Goal: Check status: Check status

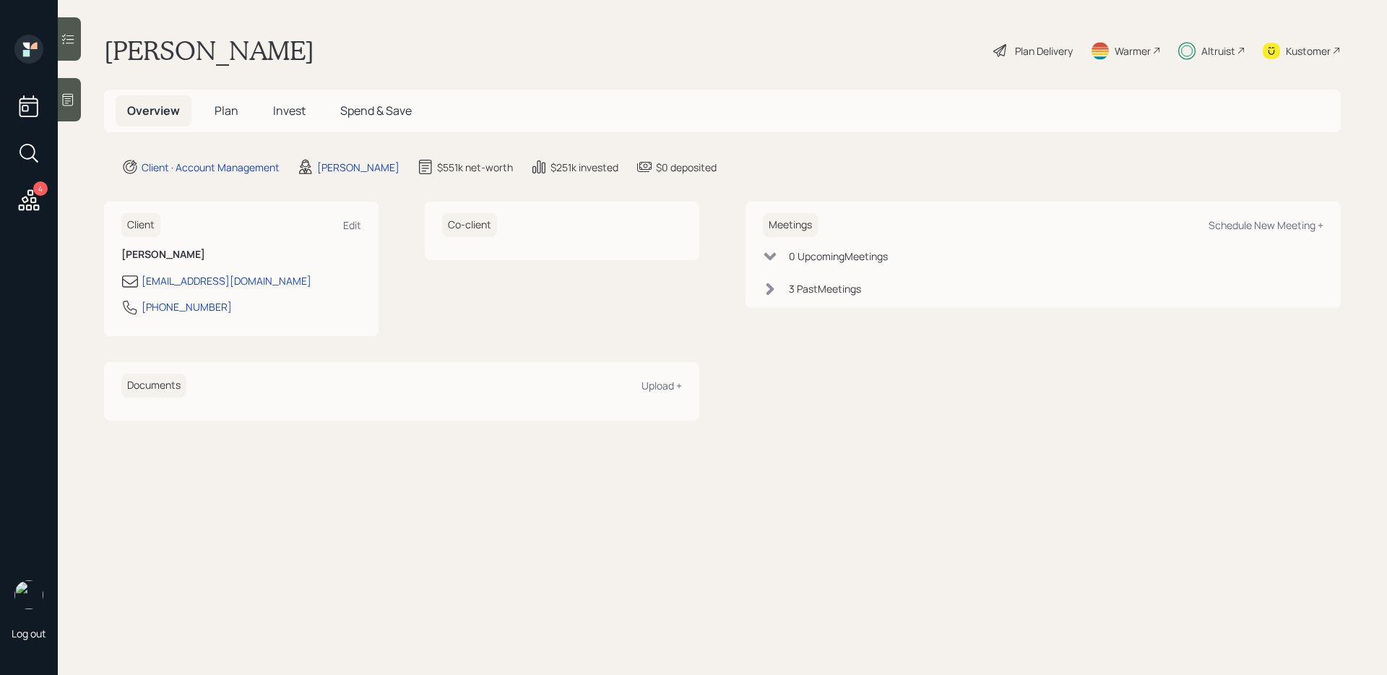
click at [284, 118] on span "Invest" at bounding box center [289, 111] width 33 height 16
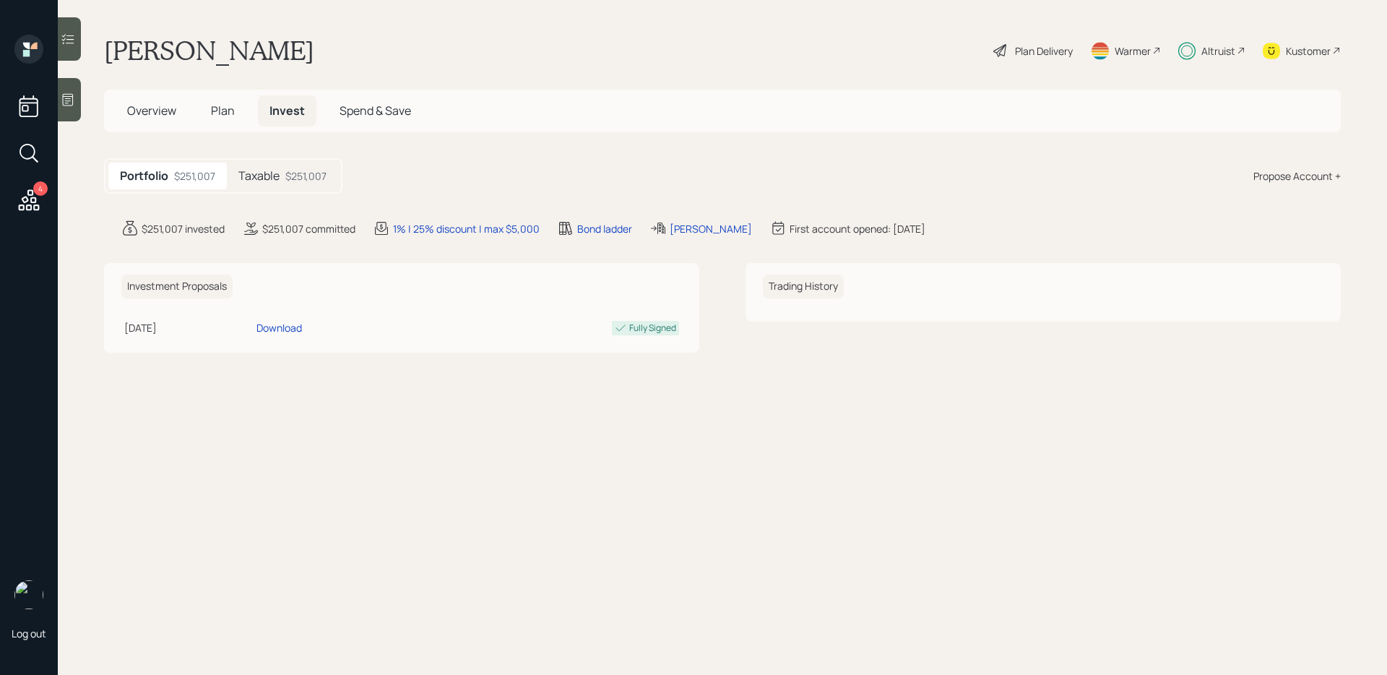
click at [287, 175] on div "$251,007" at bounding box center [305, 175] width 41 height 15
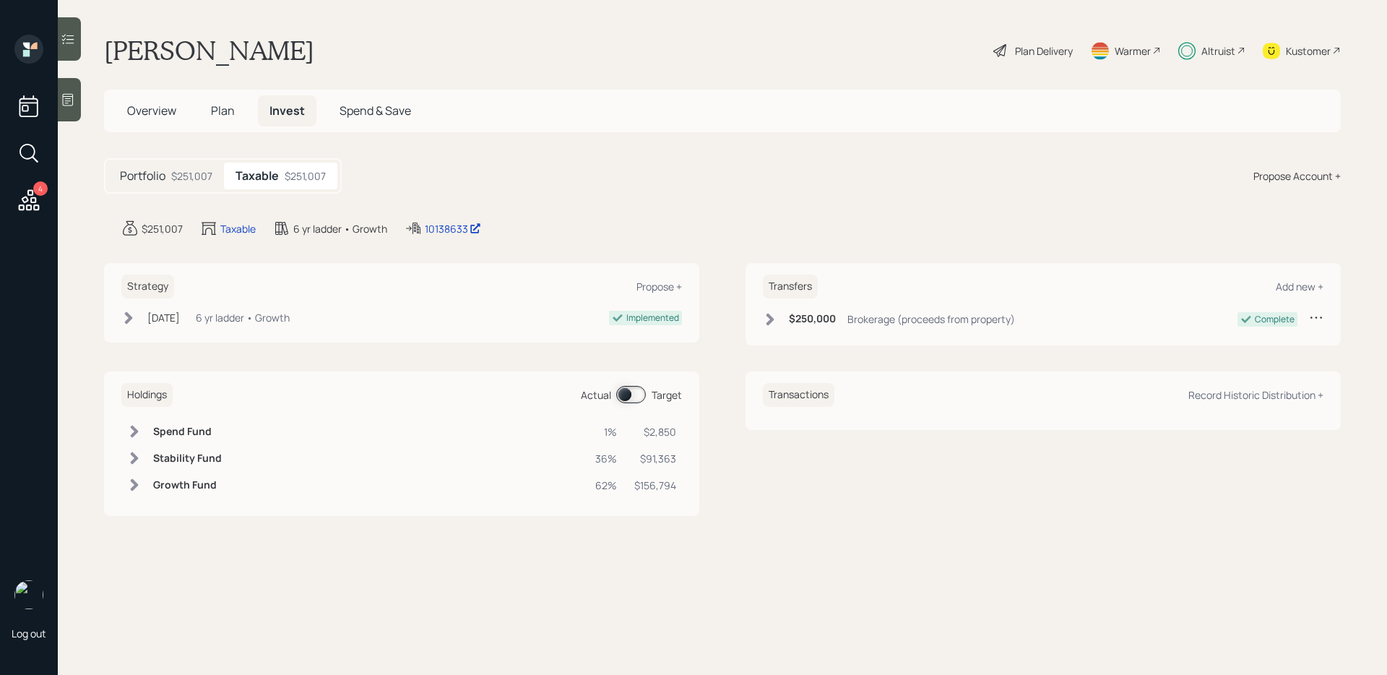
click at [770, 318] on icon at bounding box center [770, 319] width 8 height 12
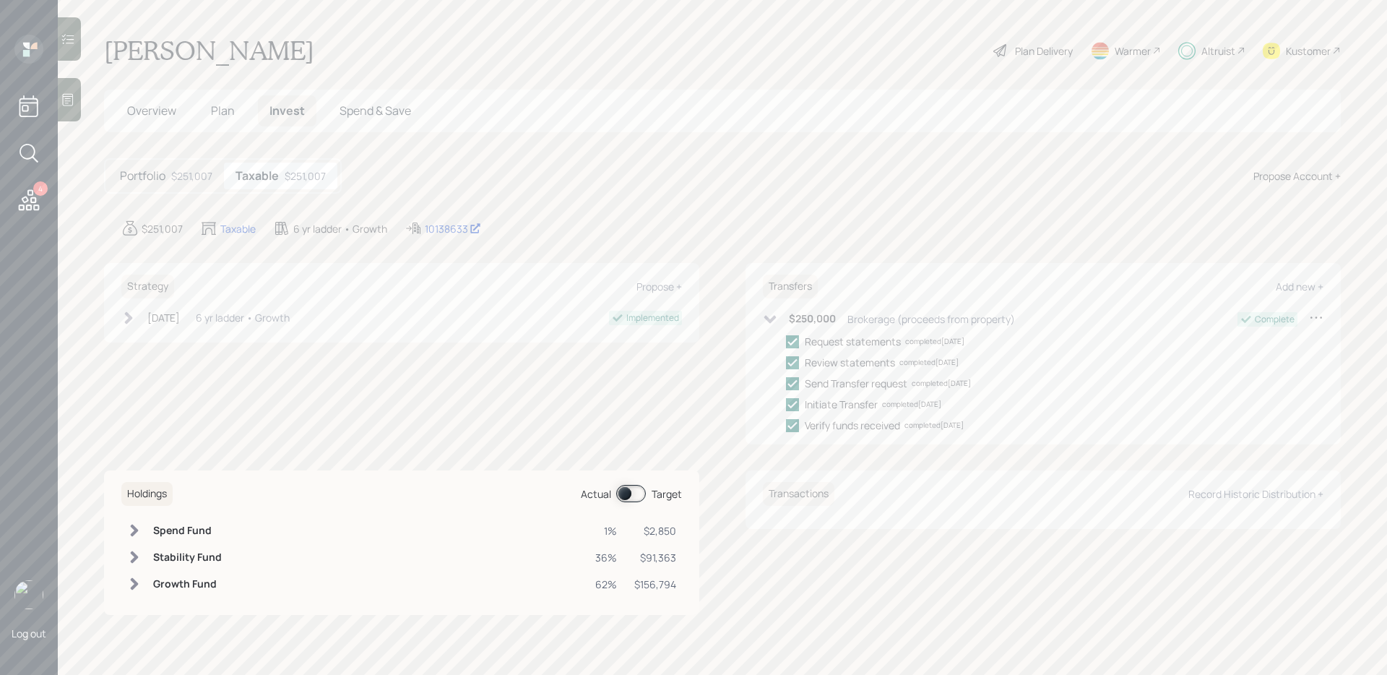
click at [1210, 59] on div "Altruist" at bounding box center [1211, 51] width 67 height 32
